Goal: Answer question/provide support: Share knowledge or assist other users

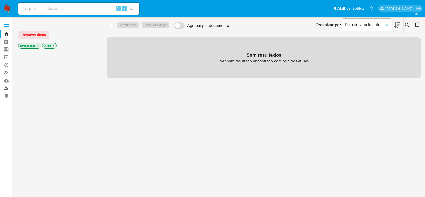
click at [6, 89] on link "Localizador de pessoas" at bounding box center [30, 89] width 60 height 8
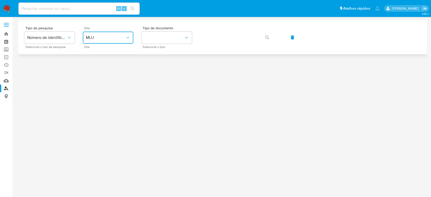
click at [109, 40] on span "MLU" at bounding box center [105, 37] width 39 height 5
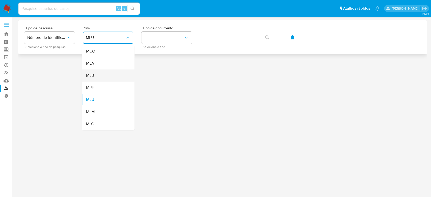
click at [119, 77] on div "MLB" at bounding box center [106, 75] width 41 height 12
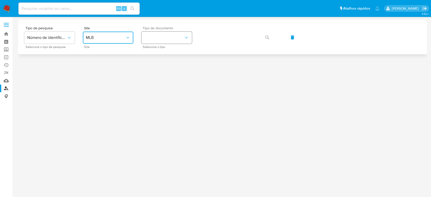
click at [165, 40] on button "identificationType" at bounding box center [166, 38] width 50 height 12
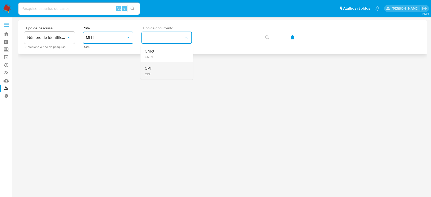
click at [174, 70] on div "CPF CPF" at bounding box center [164, 70] width 41 height 17
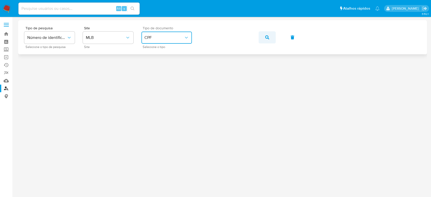
click at [270, 38] on button "button" at bounding box center [266, 37] width 17 height 12
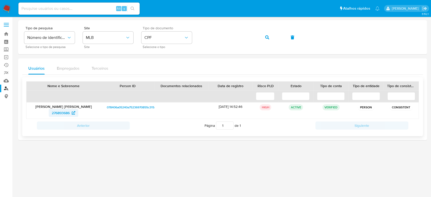
click at [65, 111] on span "276893686" at bounding box center [61, 113] width 18 height 8
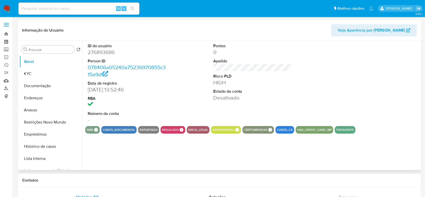
select select "10"
click at [205, 84] on div "ID do usuário 276893686 Person ID 078406a05240a75236970855c315a9df Data de regi…" at bounding box center [252, 83] width 335 height 85
click at [42, 148] on button "Histórico de casos" at bounding box center [48, 146] width 59 height 12
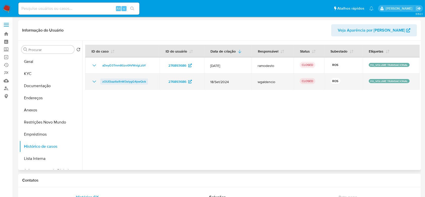
click at [121, 82] on span "zOUEbaz6eRnW3eIygG4pwQok" at bounding box center [124, 81] width 44 height 6
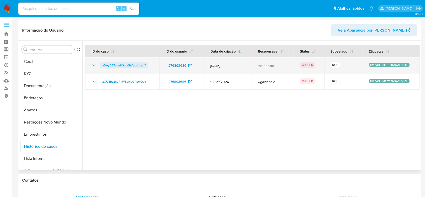
click at [124, 66] on span "aDeyD3Tmm8Gzo0hVWxigLzbY" at bounding box center [124, 65] width 44 height 6
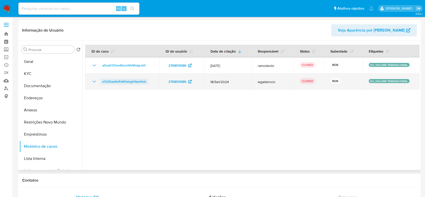
drag, startPoint x: 153, startPoint y: 82, endPoint x: 103, endPoint y: 82, distance: 49.7
click at [103, 82] on div "zOUEbaz6eRnW3eIygG4pwQok" at bounding box center [122, 81] width 62 height 6
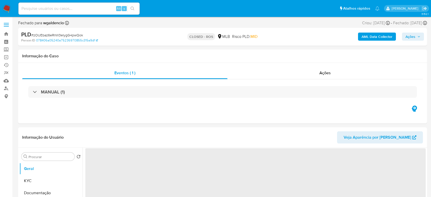
select select "10"
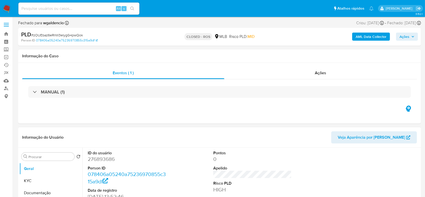
click at [284, 154] on dt "Pontos" at bounding box center [253, 153] width 79 height 6
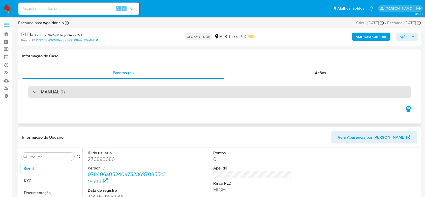
click at [45, 93] on h3 "MANUAL (1)" at bounding box center [53, 92] width 24 height 6
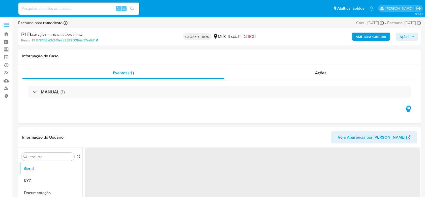
select select "10"
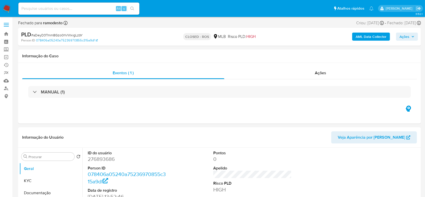
click at [67, 33] on span "# aDeyD3Tmm8Gzo0hVWxigLzbY" at bounding box center [56, 35] width 51 height 5
copy span "aDeyD3Tmm8Gzo0hVWxigLzbY"
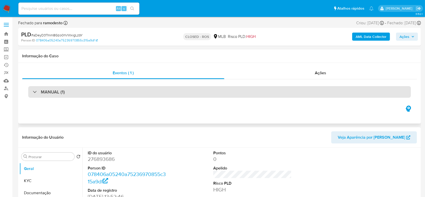
click at [56, 87] on div "MANUAL (1)" at bounding box center [219, 92] width 383 height 12
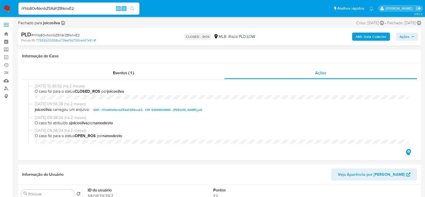
select select "10"
